Goal: Book appointment/travel/reservation

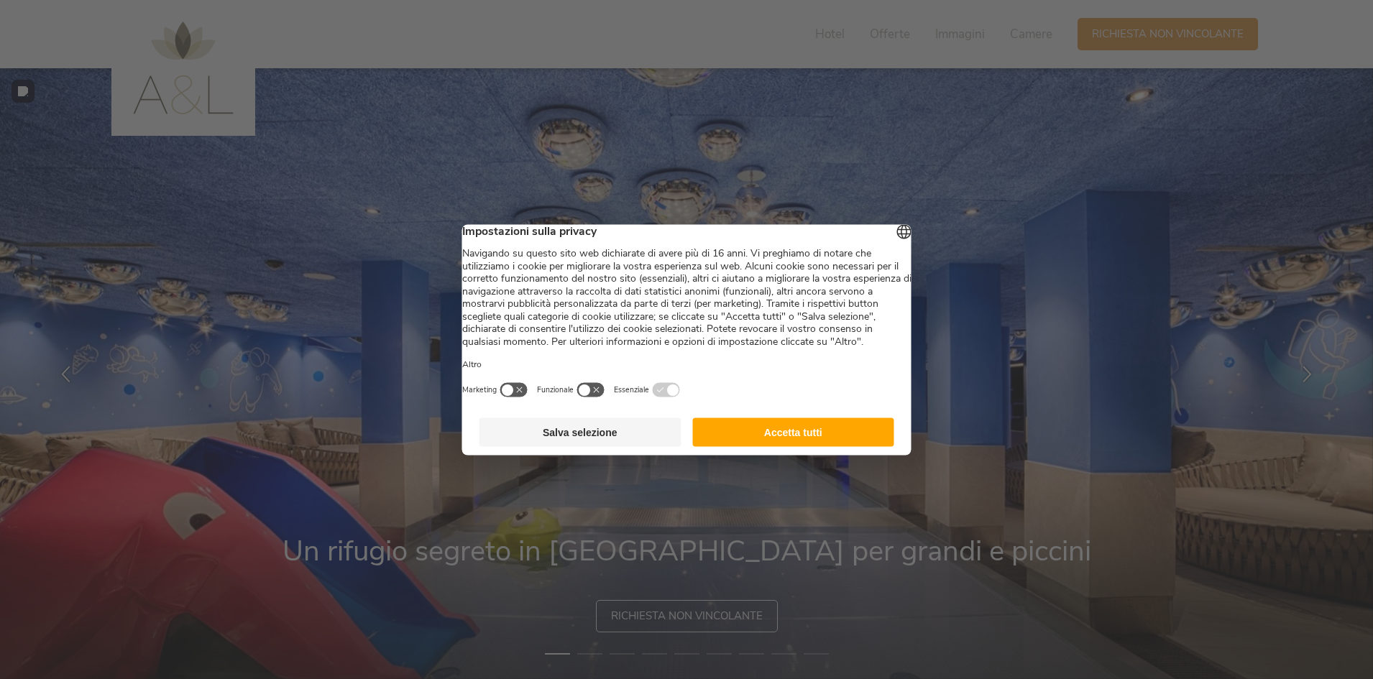
click at [0, 287] on div at bounding box center [686, 339] width 1373 height 679
click at [824, 446] on button "Accetta tutti" at bounding box center [793, 432] width 202 height 29
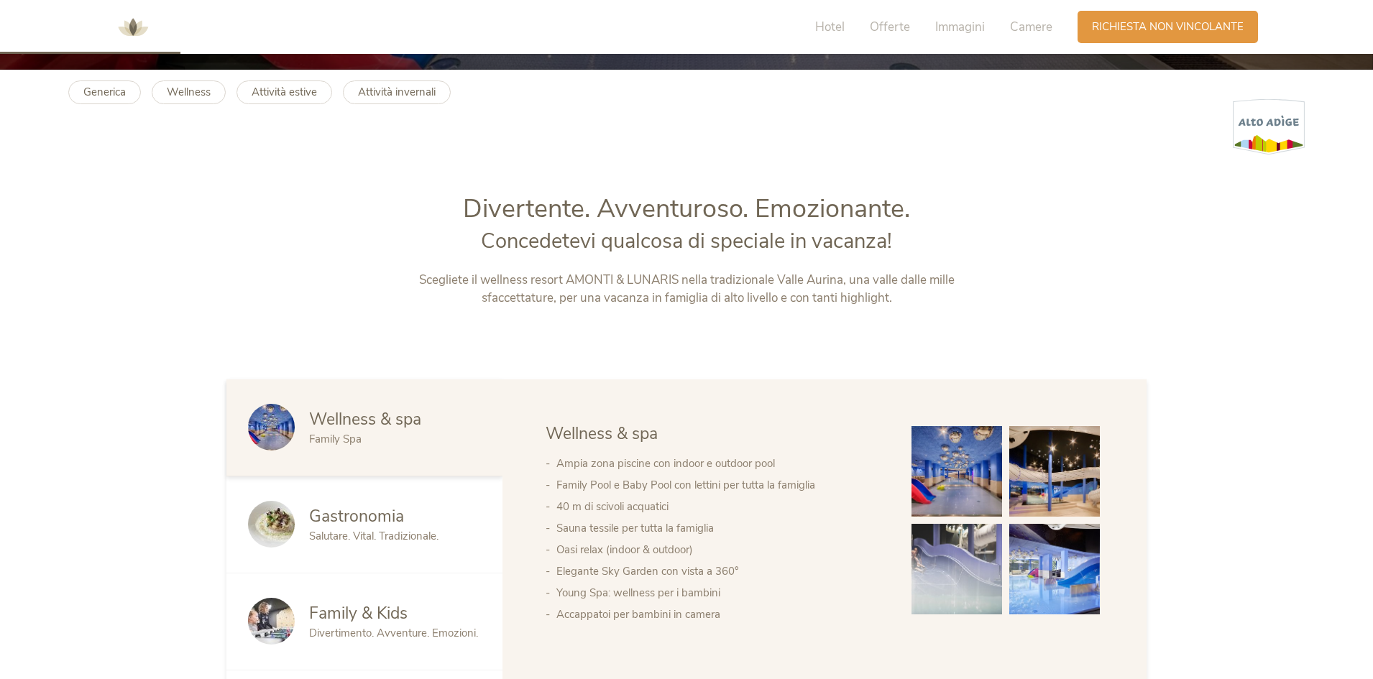
scroll to position [863, 0]
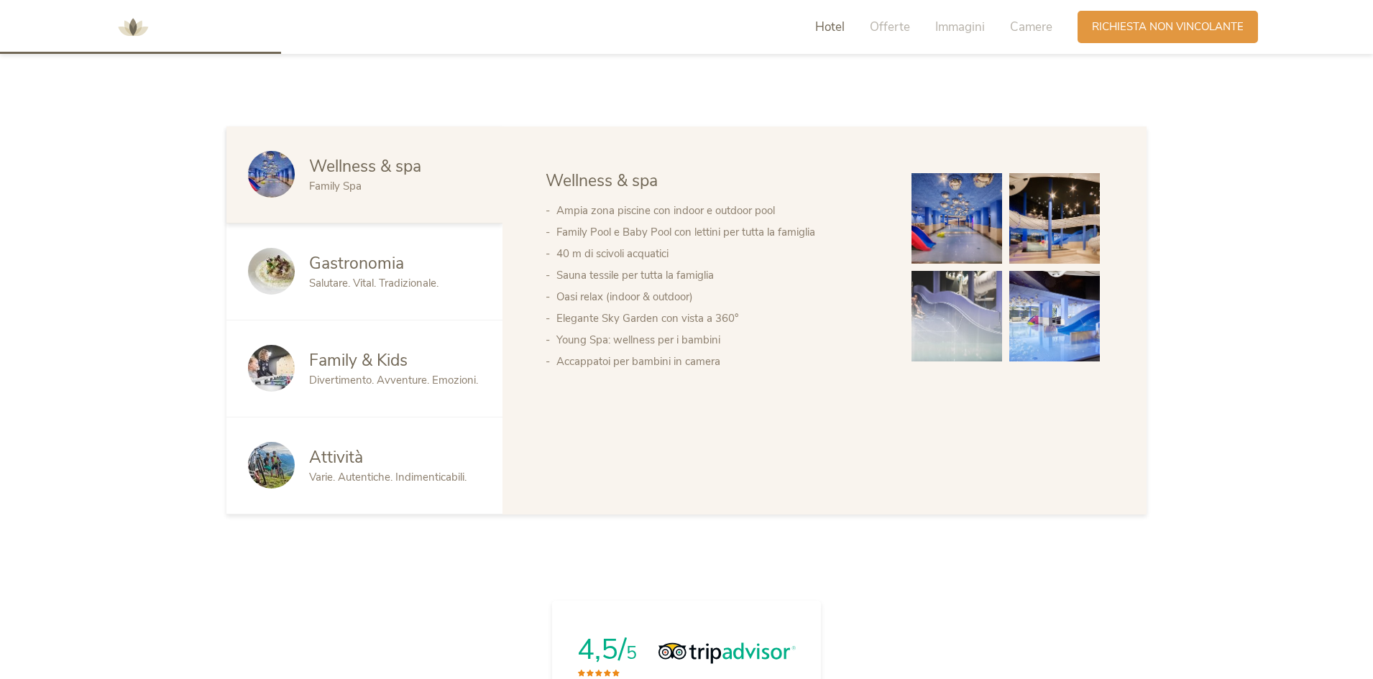
click at [384, 334] on div "Family & Kids Divertimento. Avventure. Emozioni." at bounding box center [364, 369] width 276 height 97
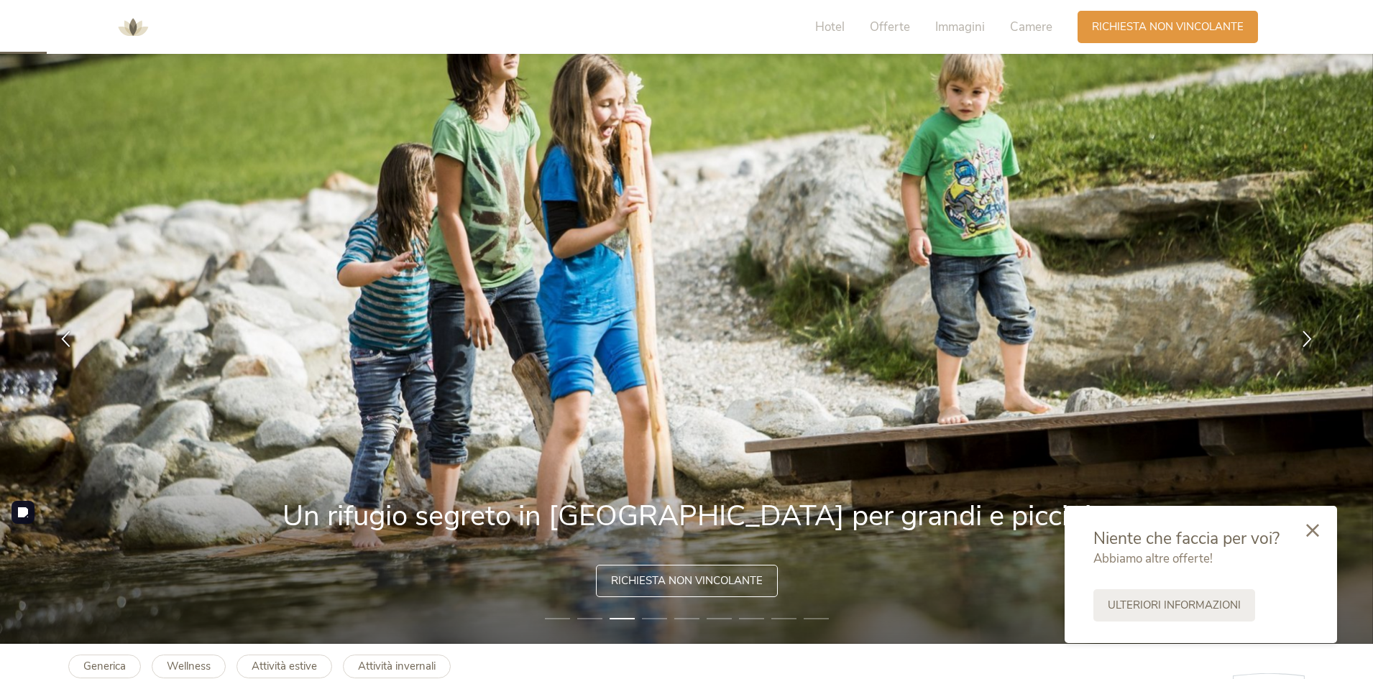
scroll to position [0, 0]
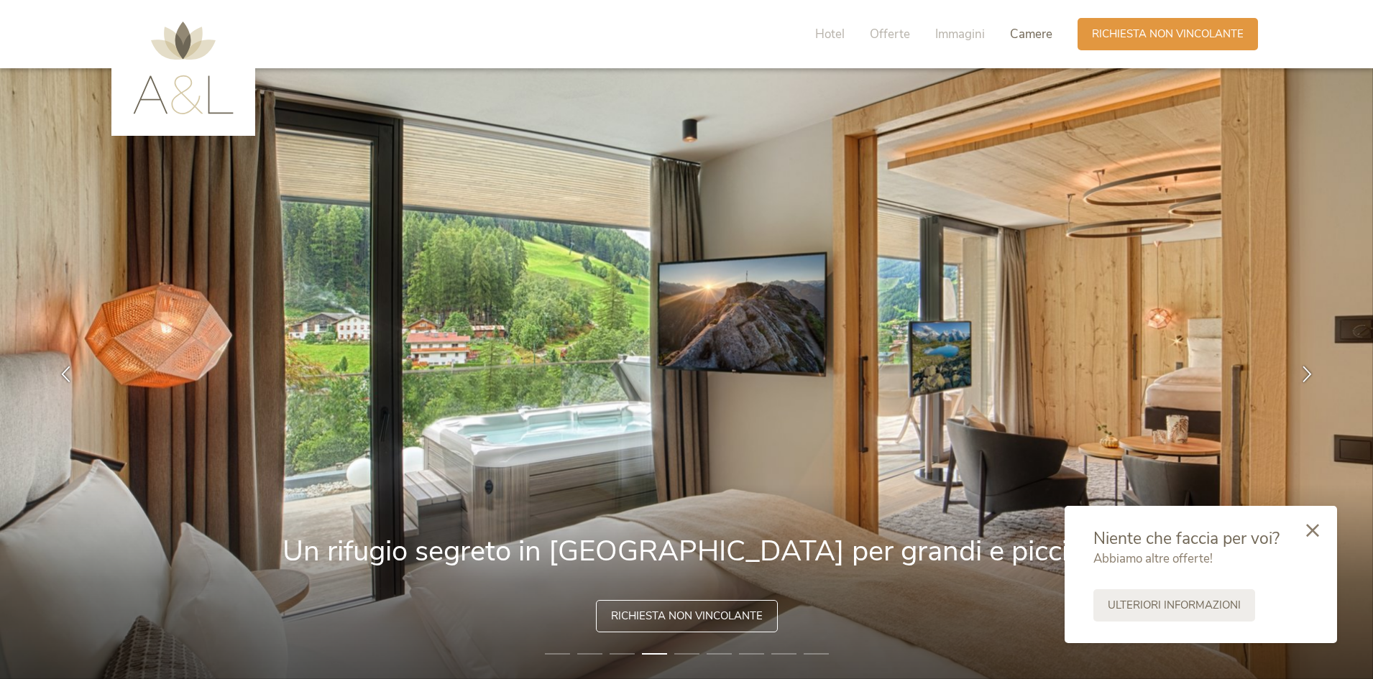
click at [1037, 27] on span "Camere" at bounding box center [1031, 34] width 42 height 17
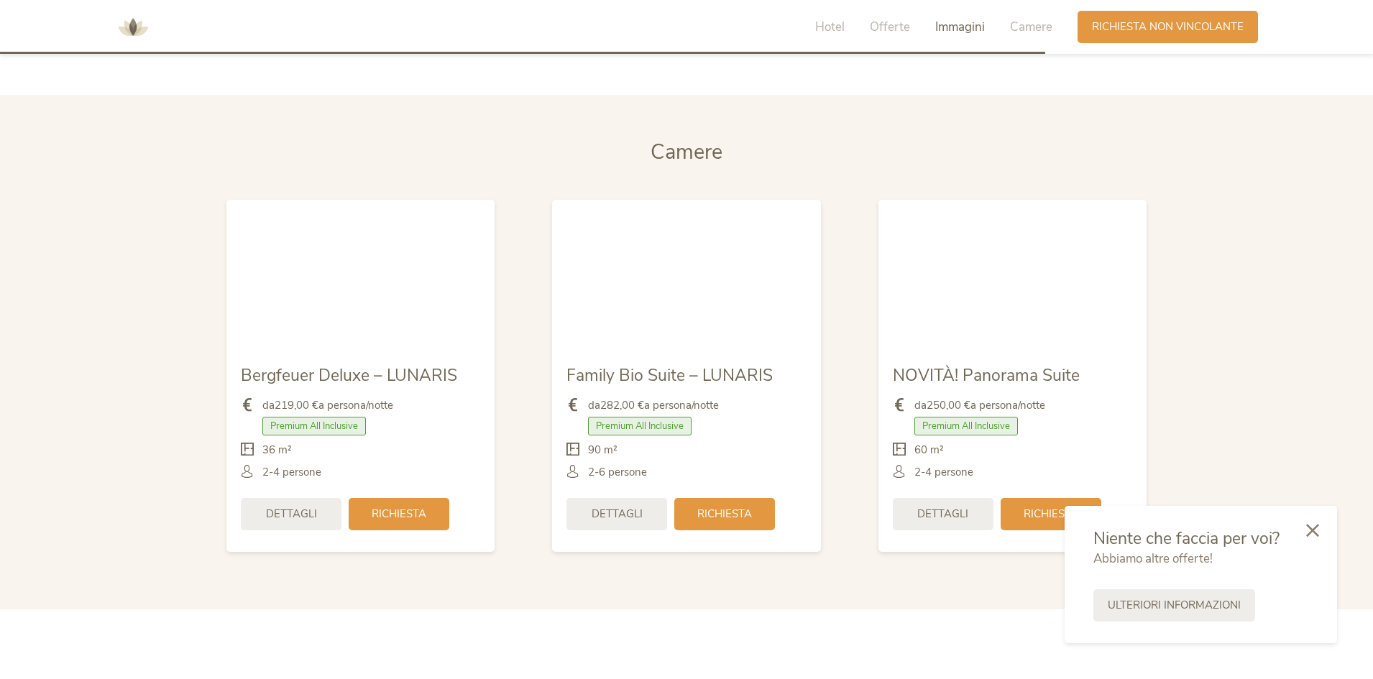
scroll to position [3440, 0]
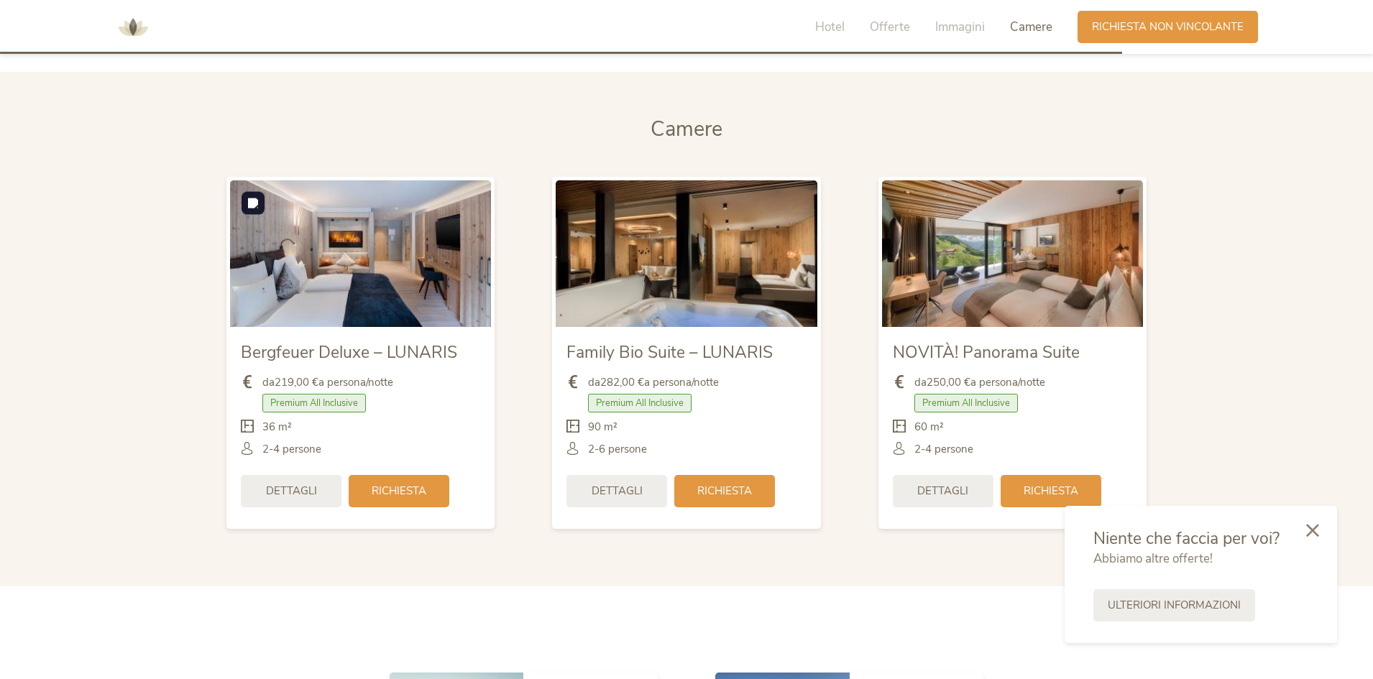
click at [442, 281] on img at bounding box center [360, 253] width 261 height 147
click at [400, 497] on span "Richiesta" at bounding box center [399, 489] width 55 height 15
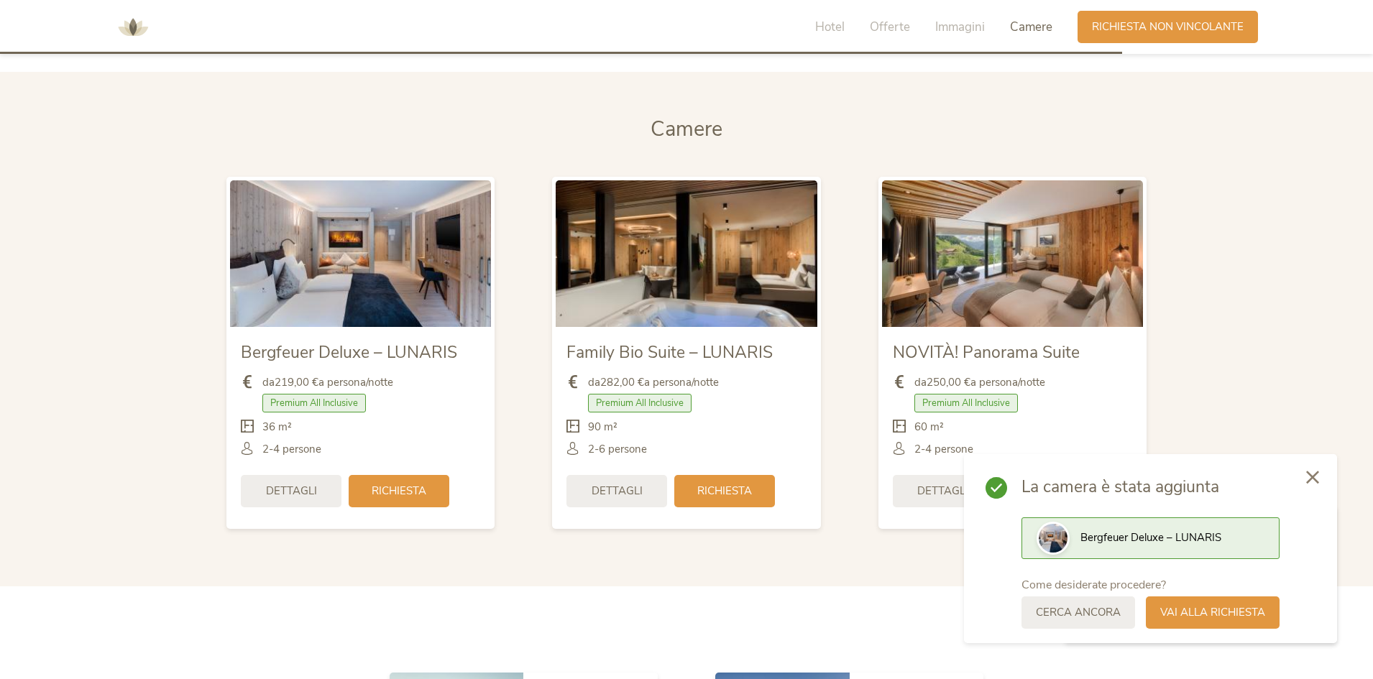
click at [1305, 479] on div at bounding box center [1312, 478] width 49 height 51
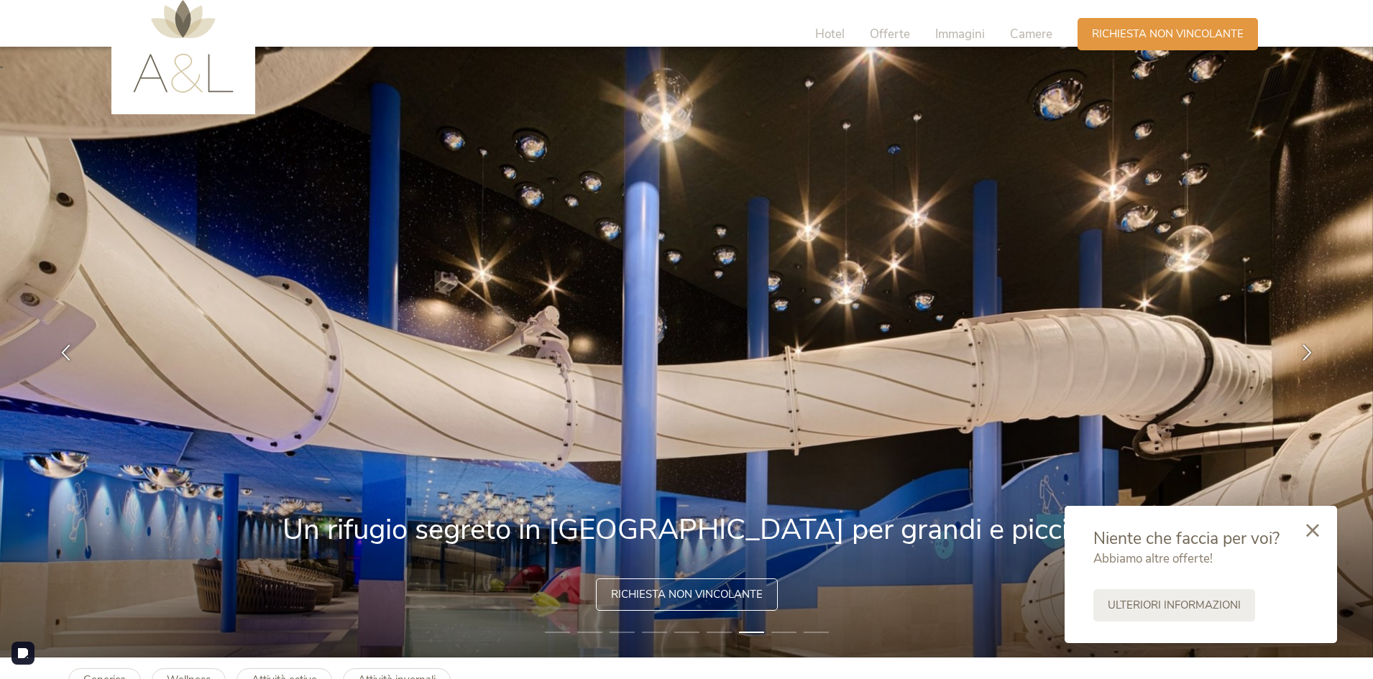
scroll to position [0, 0]
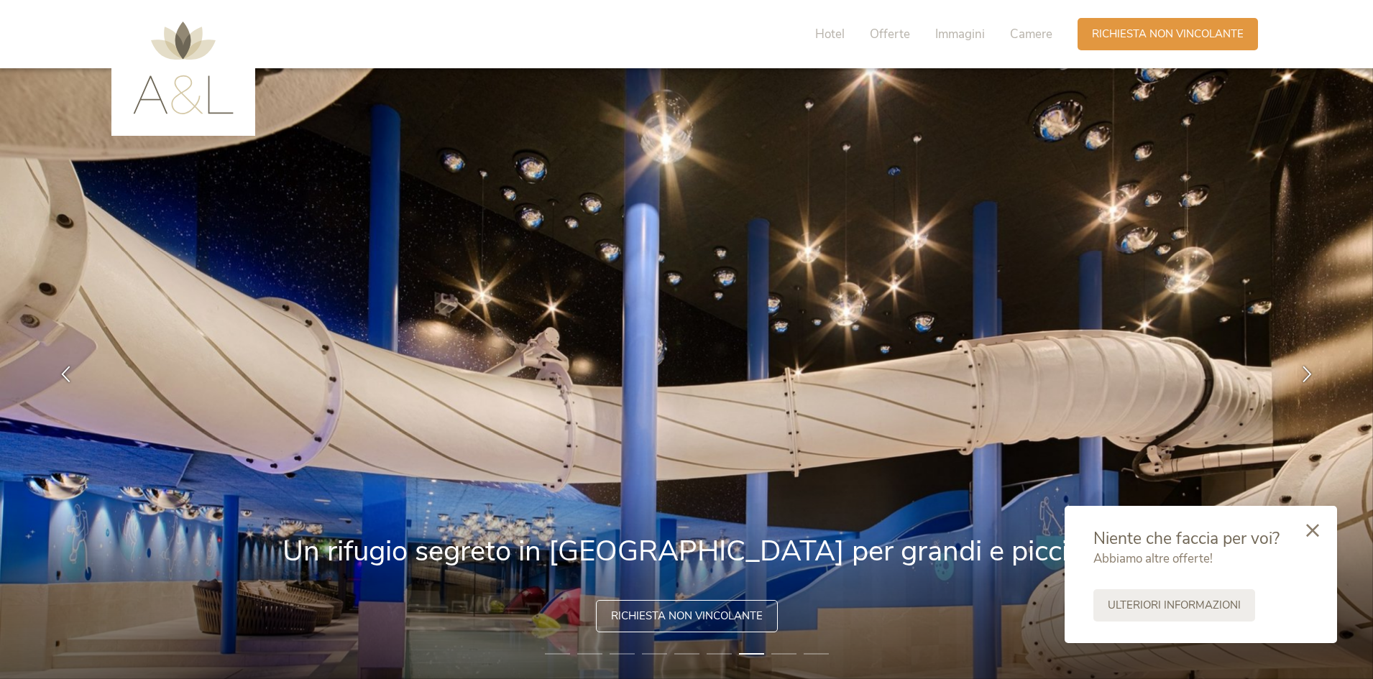
drag, startPoint x: 164, startPoint y: 91, endPoint x: 303, endPoint y: 119, distance: 141.5
click at [165, 91] on img at bounding box center [183, 68] width 101 height 93
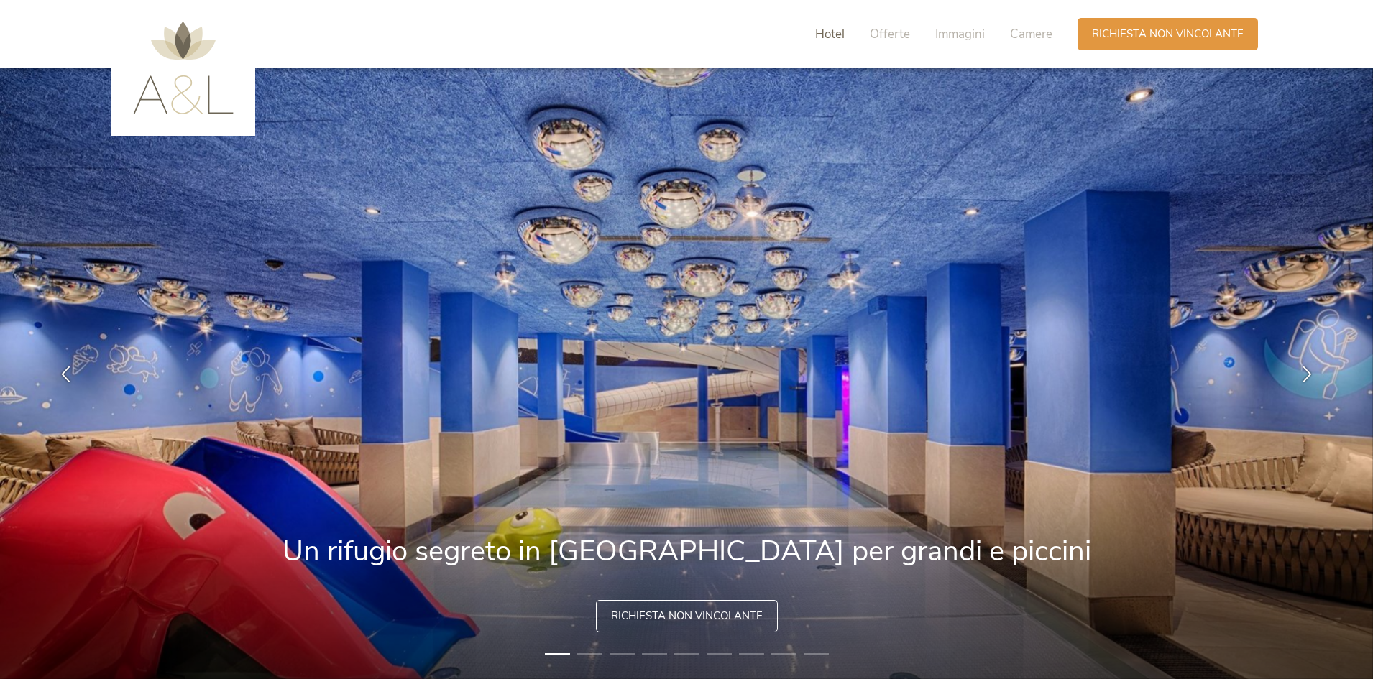
click at [827, 37] on span "Hotel" at bounding box center [829, 34] width 29 height 17
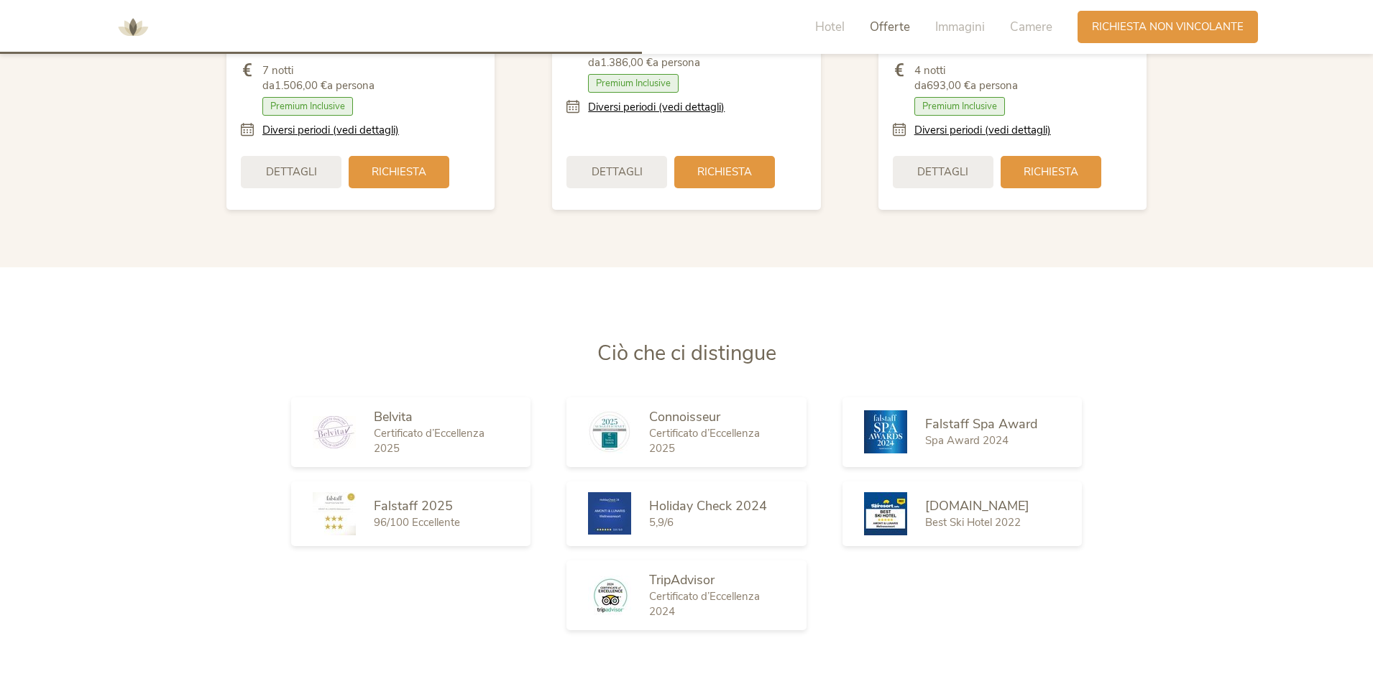
scroll to position [2023, 0]
